Goal: Connect with others: Connect with others

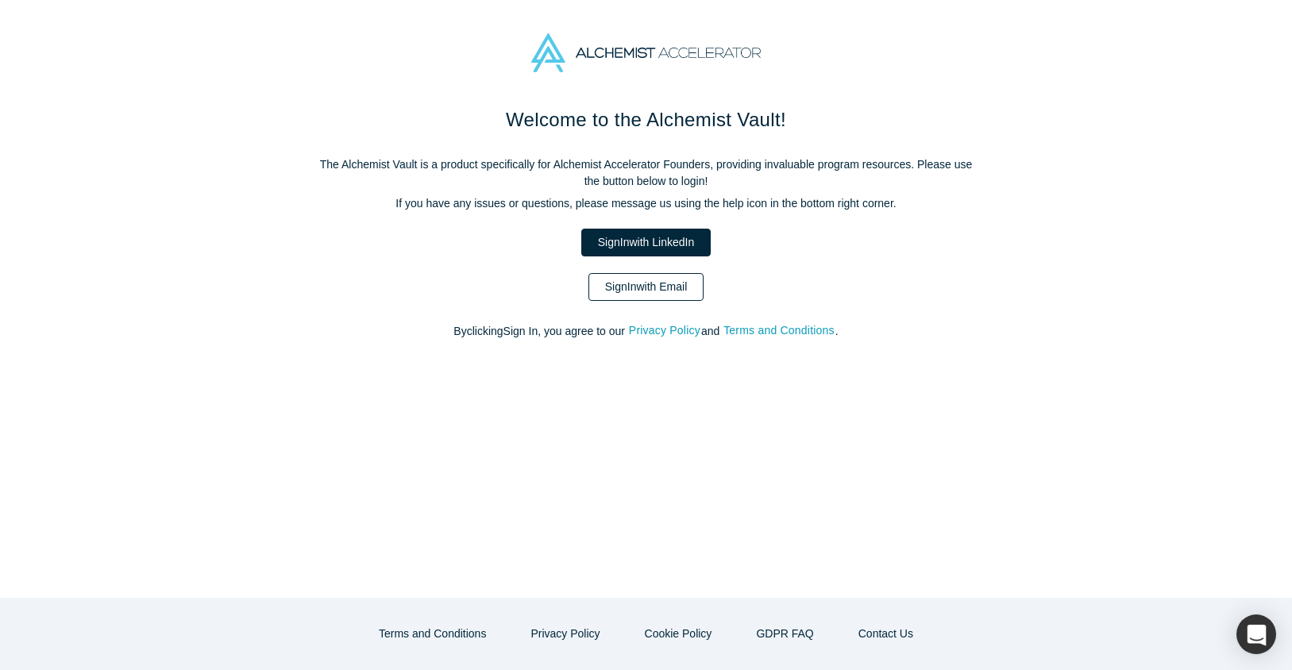
click at [634, 287] on link "Sign In with Email" at bounding box center [646, 287] width 116 height 28
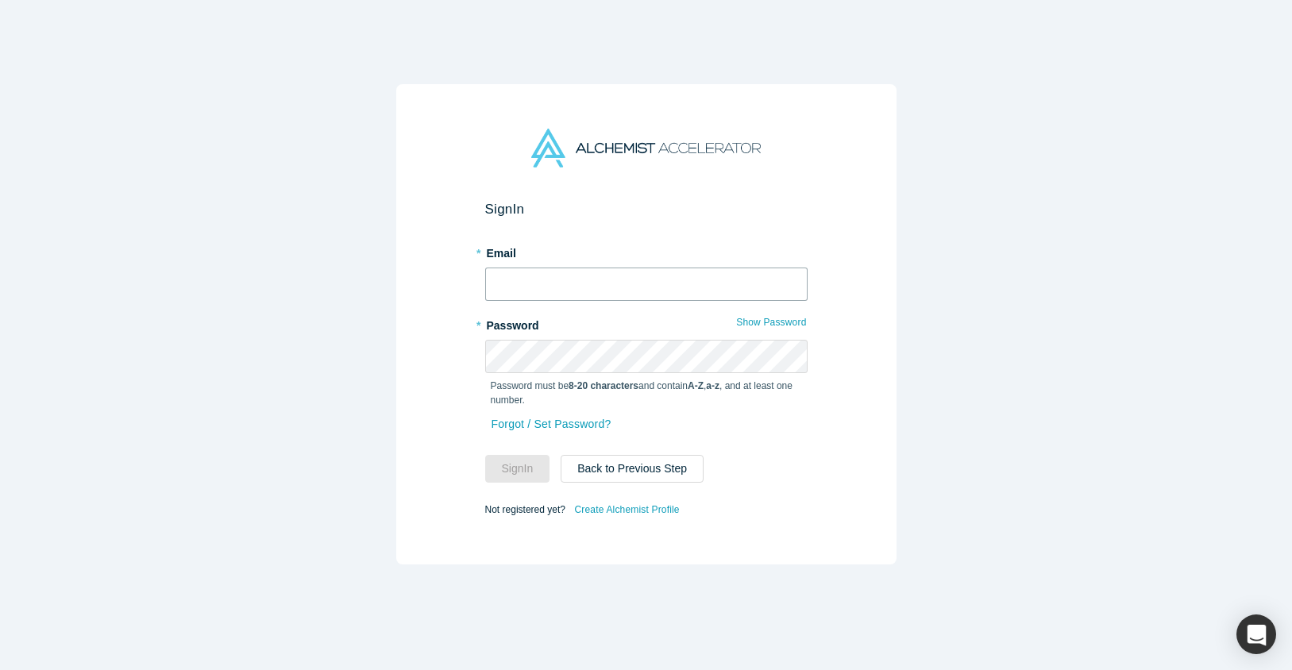
click at [634, 287] on input "text" at bounding box center [646, 284] width 322 height 33
type input "[EMAIL_ADDRESS][DOMAIN_NAME]"
click at [485, 455] on button "Sign In" at bounding box center [517, 469] width 65 height 28
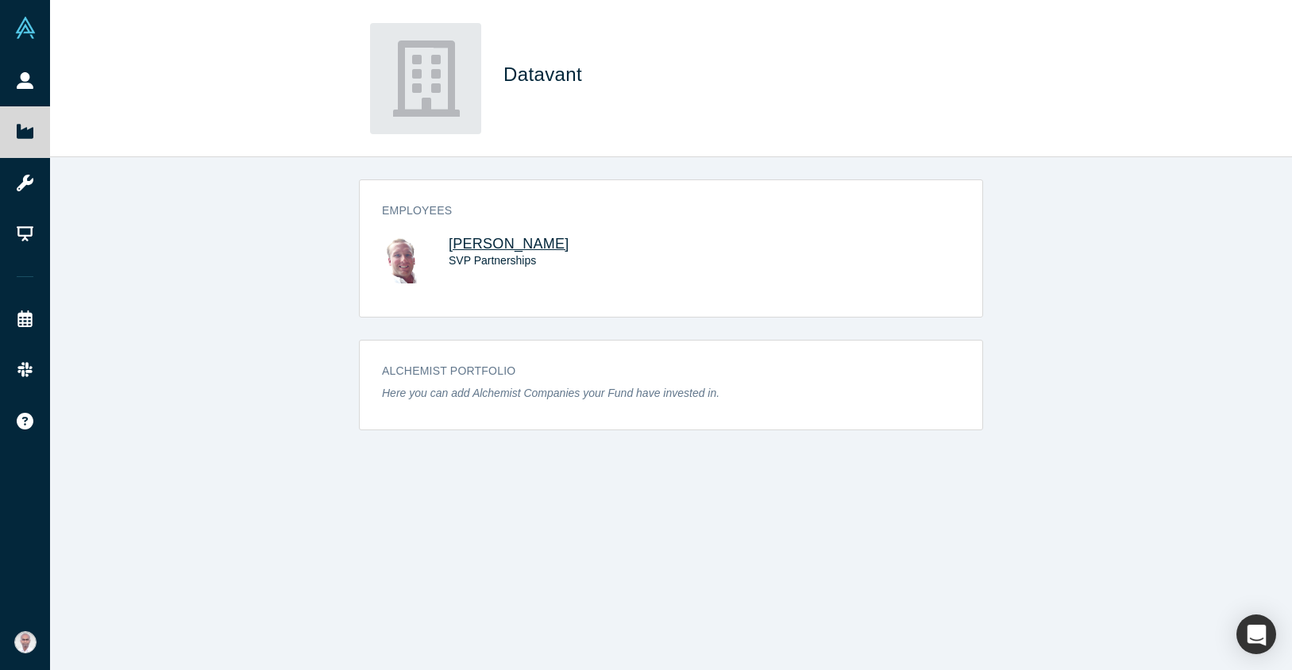
click at [501, 240] on span "[PERSON_NAME]" at bounding box center [509, 244] width 121 height 16
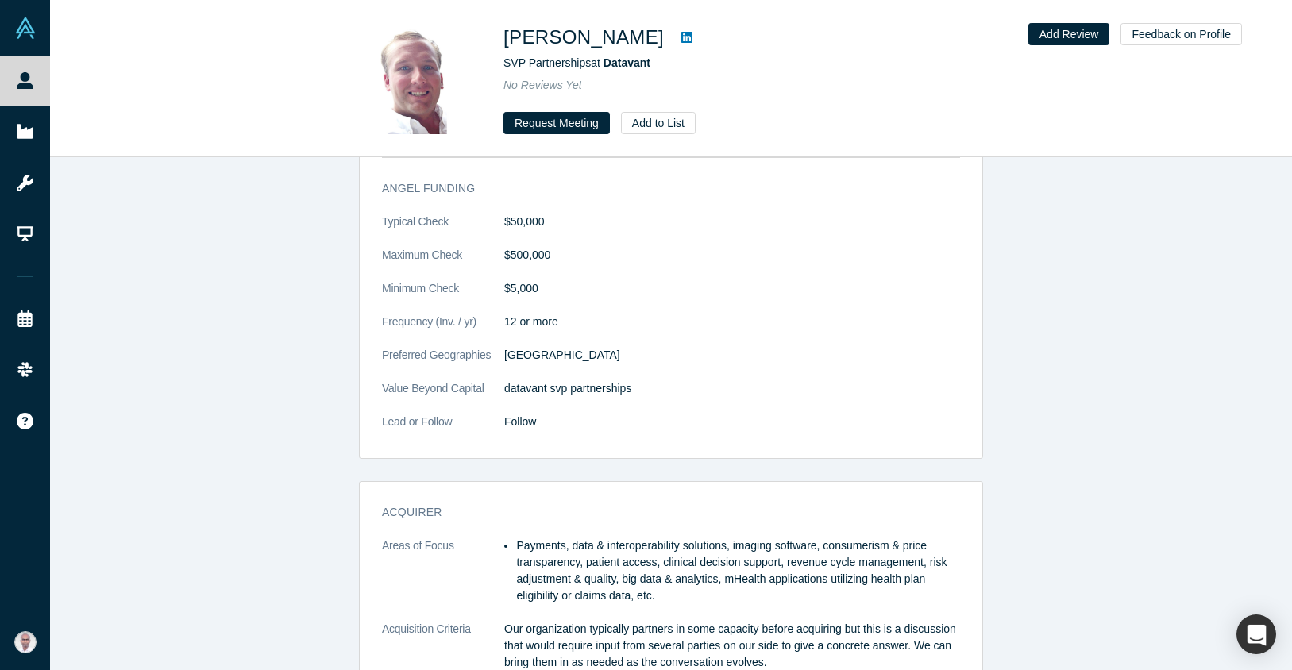
scroll to position [2319, 0]
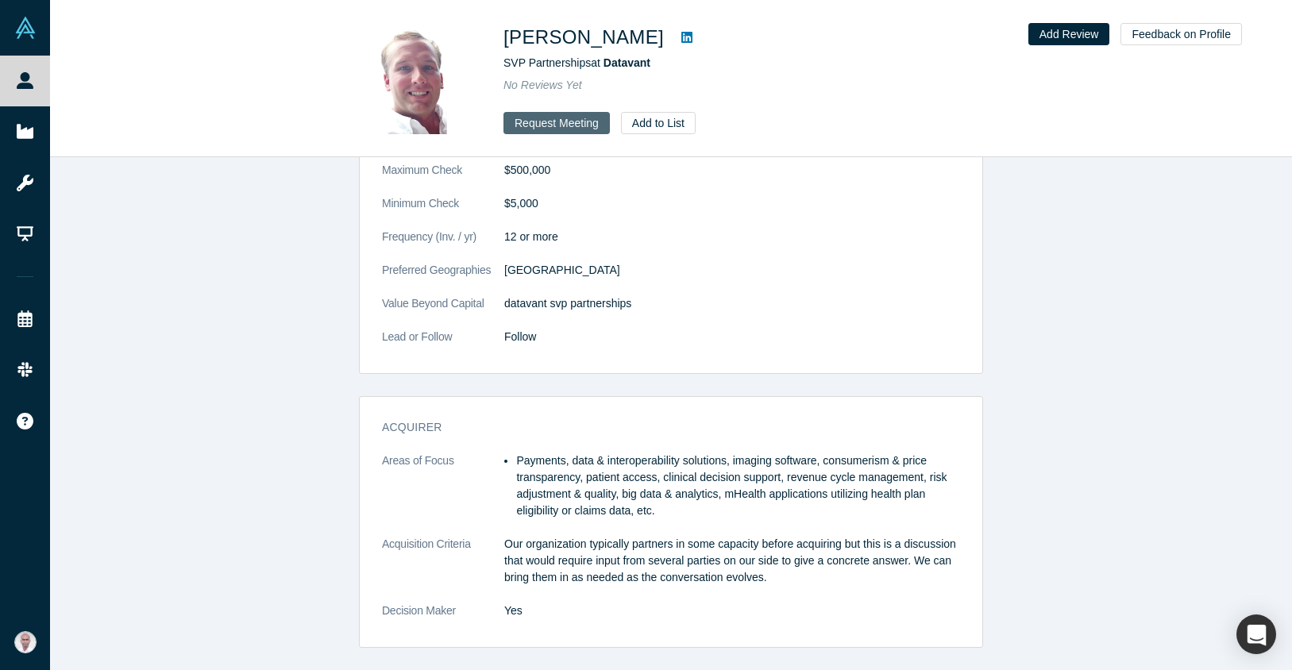
click at [558, 121] on button "Request Meeting" at bounding box center [556, 123] width 106 height 22
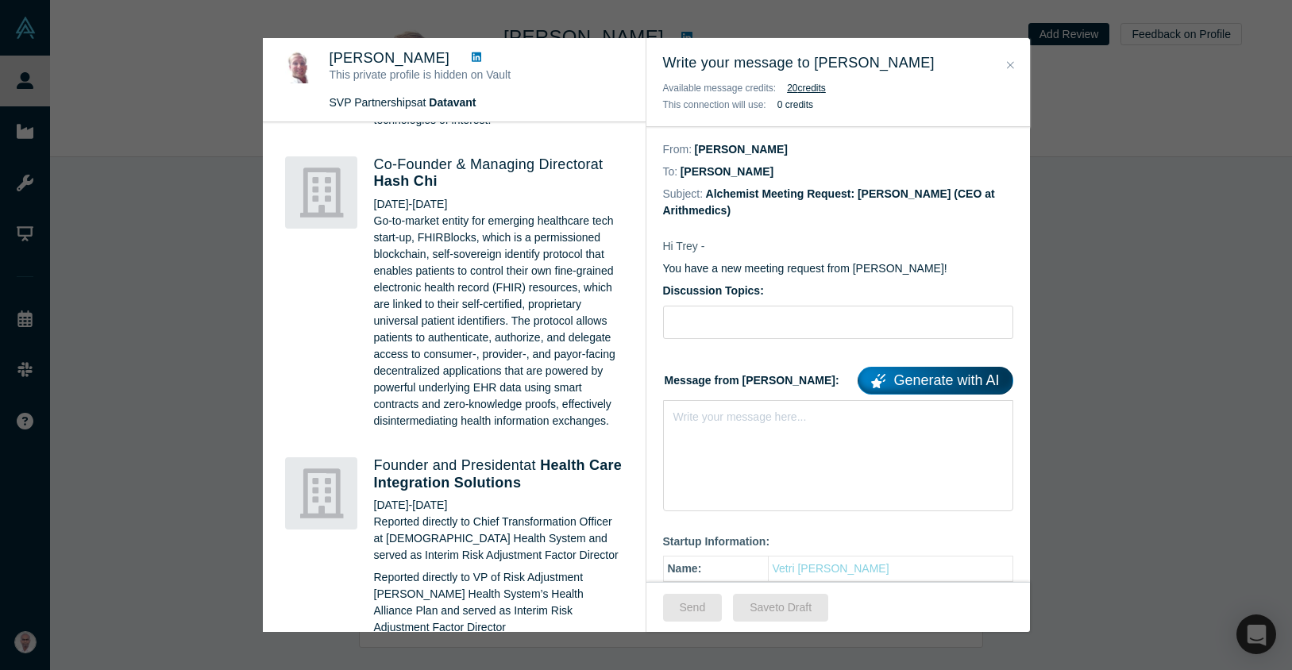
scroll to position [857, 0]
click at [1016, 66] on button "Close" at bounding box center [1010, 65] width 17 height 18
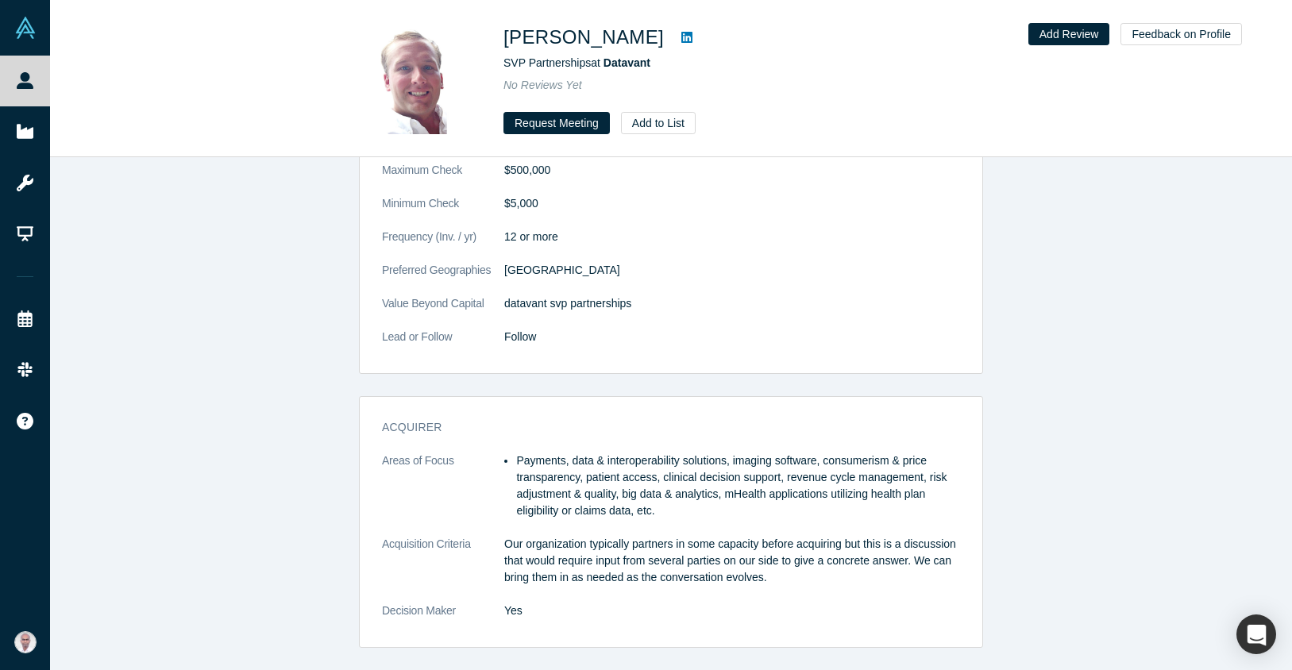
click at [681, 33] on icon at bounding box center [686, 37] width 11 height 11
